Goal: Task Accomplishment & Management: Manage account settings

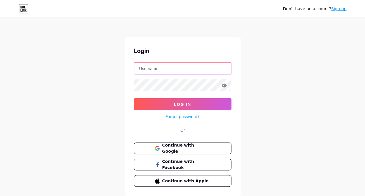
click at [188, 69] on input "text" at bounding box center [182, 68] width 97 height 12
type input "[EMAIL_ADDRESS][DOMAIN_NAME]"
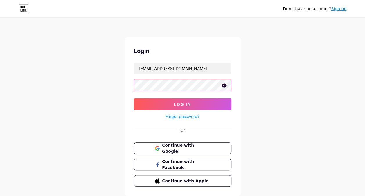
click at [134, 98] on button "Log In" at bounding box center [183, 104] width 98 height 12
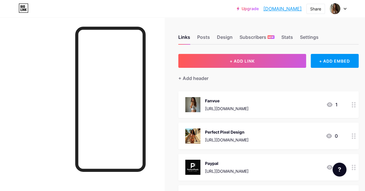
click at [354, 137] on icon at bounding box center [354, 137] width 4 height 6
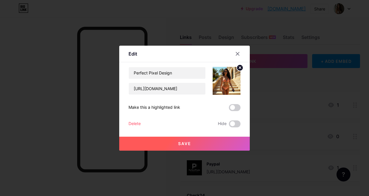
click at [224, 84] on img at bounding box center [227, 81] width 28 height 28
click at [237, 66] on circle at bounding box center [240, 67] width 6 height 6
click at [226, 76] on rect at bounding box center [225, 76] width 9 height 9
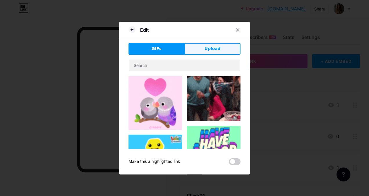
click at [205, 50] on span "Upload" at bounding box center [213, 49] width 16 height 6
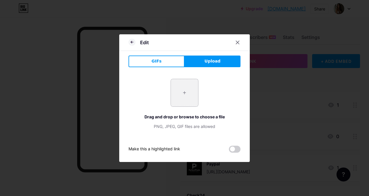
click at [181, 91] on input "file" at bounding box center [184, 92] width 27 height 27
type input "C:\fakepath\Lafufu Tasche.jpg"
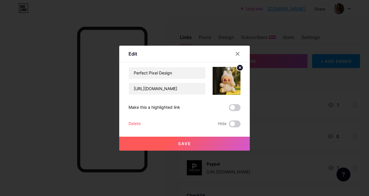
click at [235, 107] on span at bounding box center [235, 107] width 12 height 7
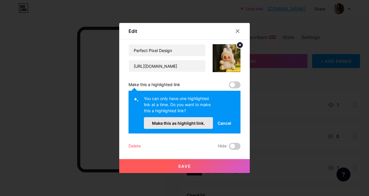
click at [199, 123] on span "Make this as highlight link." at bounding box center [178, 122] width 53 height 5
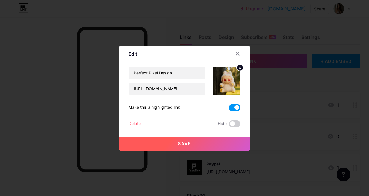
click at [188, 147] on button "Save" at bounding box center [184, 143] width 131 height 14
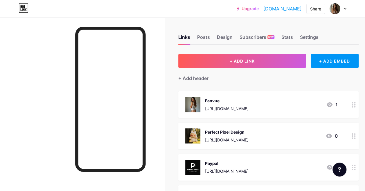
drag, startPoint x: 231, startPoint y: 130, endPoint x: 240, endPoint y: 95, distance: 36.7
click at [240, 95] on span "Fanvue [URL][DOMAIN_NAME] 1 Perfect Pixel Design [URL][DOMAIN_NAME] 0 [GEOGRAPH…" at bounding box center [268, 150] width 180 height 119
drag, startPoint x: 240, startPoint y: 95, endPoint x: 225, endPoint y: 116, distance: 26.0
click at [225, 116] on div "Fanvue [URL][DOMAIN_NAME] 1" at bounding box center [268, 104] width 180 height 27
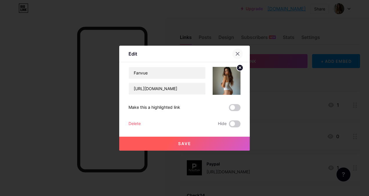
click at [236, 53] on icon at bounding box center [237, 53] width 3 height 3
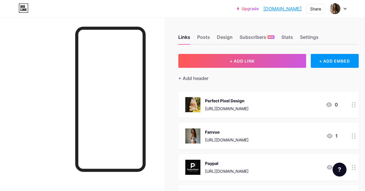
click at [164, 124] on div at bounding box center [82, 112] width 164 height 191
click at [332, 136] on icon at bounding box center [330, 136] width 6 height 5
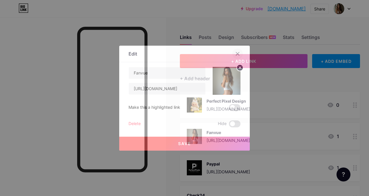
click at [237, 52] on icon at bounding box center [237, 53] width 3 height 3
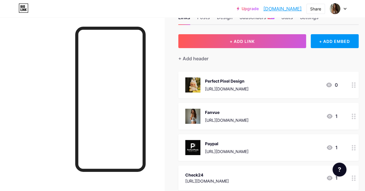
scroll to position [29, 0]
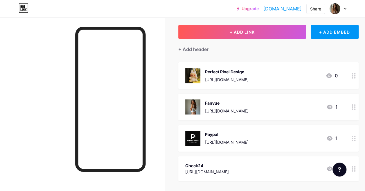
click at [355, 110] on div at bounding box center [354, 107] width 10 height 27
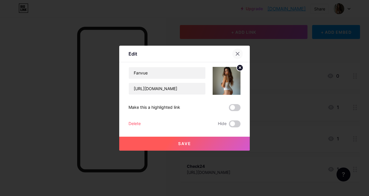
click at [239, 53] on div at bounding box center [237, 53] width 10 height 10
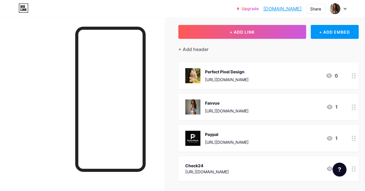
click at [243, 109] on div "[URL][DOMAIN_NAME]" at bounding box center [227, 111] width 44 height 6
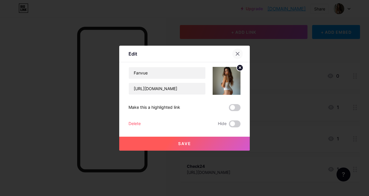
click at [235, 51] on div at bounding box center [237, 53] width 10 height 10
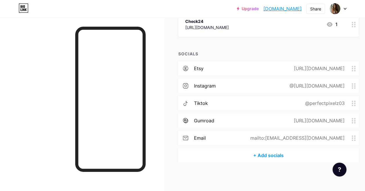
scroll to position [57, 0]
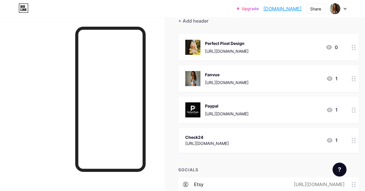
click at [345, 10] on div at bounding box center [337, 8] width 17 height 10
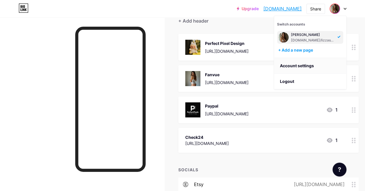
click at [307, 68] on link "Account settings" at bounding box center [310, 66] width 72 height 16
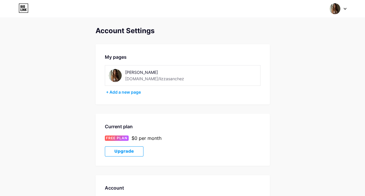
click at [26, 8] on icon at bounding box center [24, 7] width 10 height 9
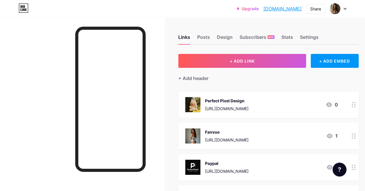
click at [346, 6] on div "Upgrade [DOMAIN_NAME]... [DOMAIN_NAME] Share Switch accounts [PERSON_NAME] [DOM…" at bounding box center [182, 8] width 365 height 10
click at [345, 7] on div at bounding box center [337, 8] width 17 height 10
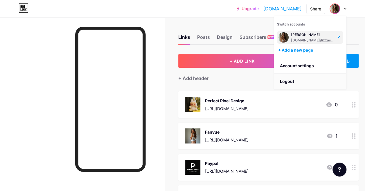
click at [293, 82] on li "Logout" at bounding box center [310, 82] width 72 height 16
